Goal: Information Seeking & Learning: Learn about a topic

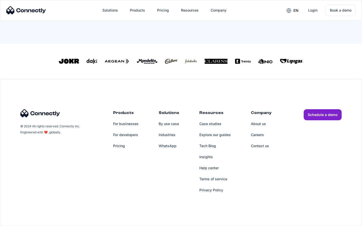
scroll to position [216, 0]
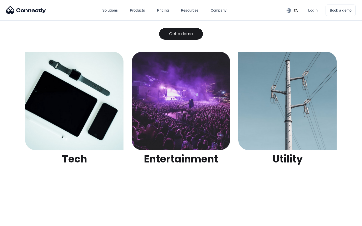
scroll to position [1587, 0]
